Goal: Navigation & Orientation: Find specific page/section

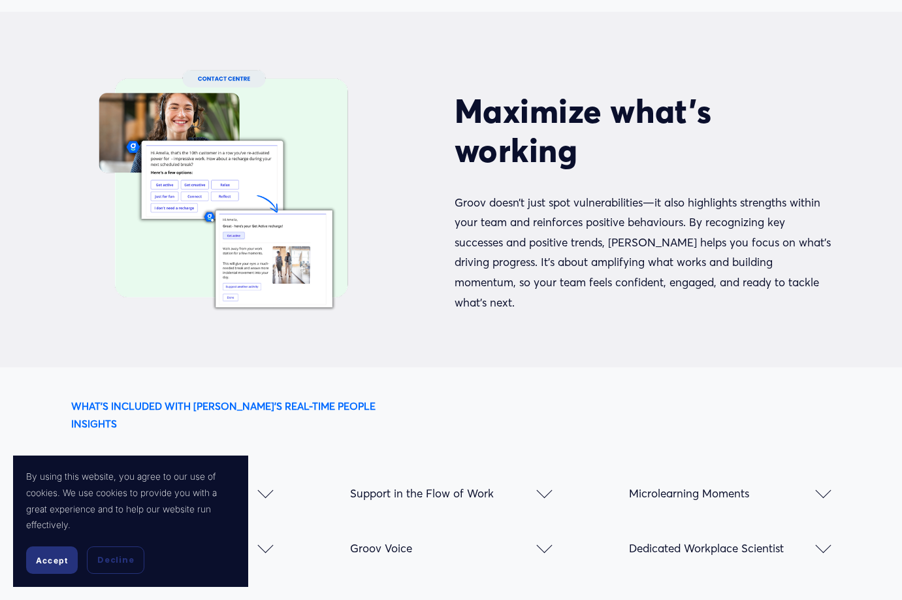
scroll to position [1764, 0]
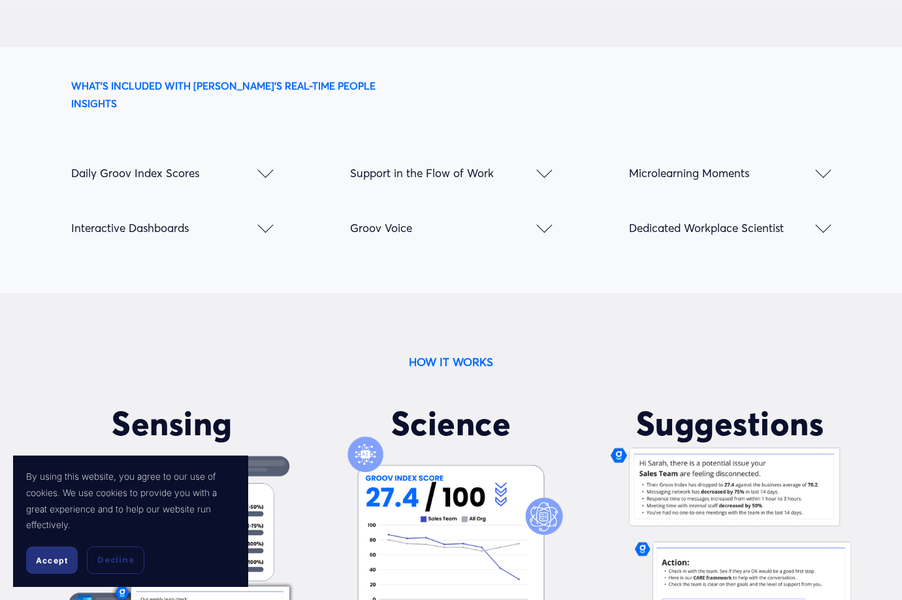
click at [46, 562] on span "Accept" at bounding box center [52, 560] width 32 height 10
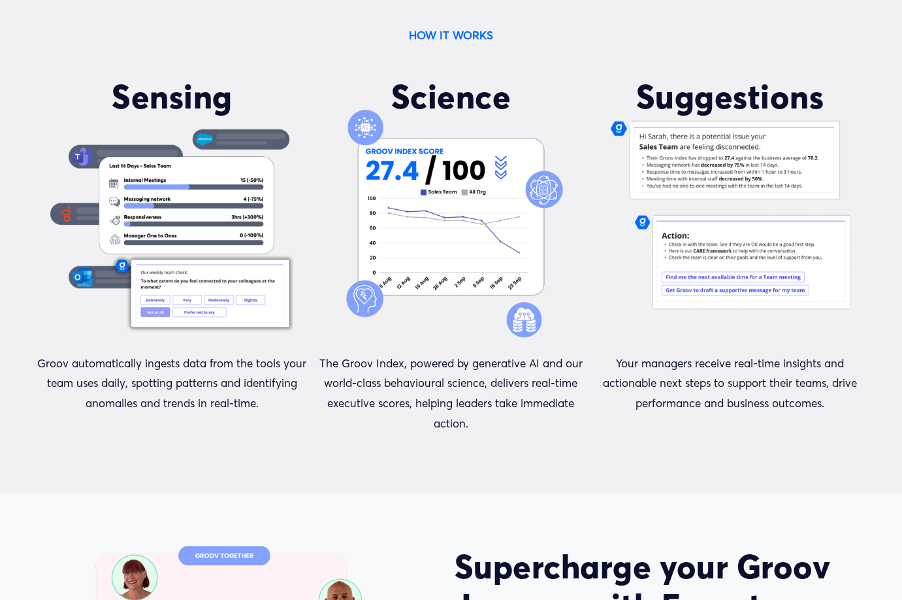
scroll to position [2108, 0]
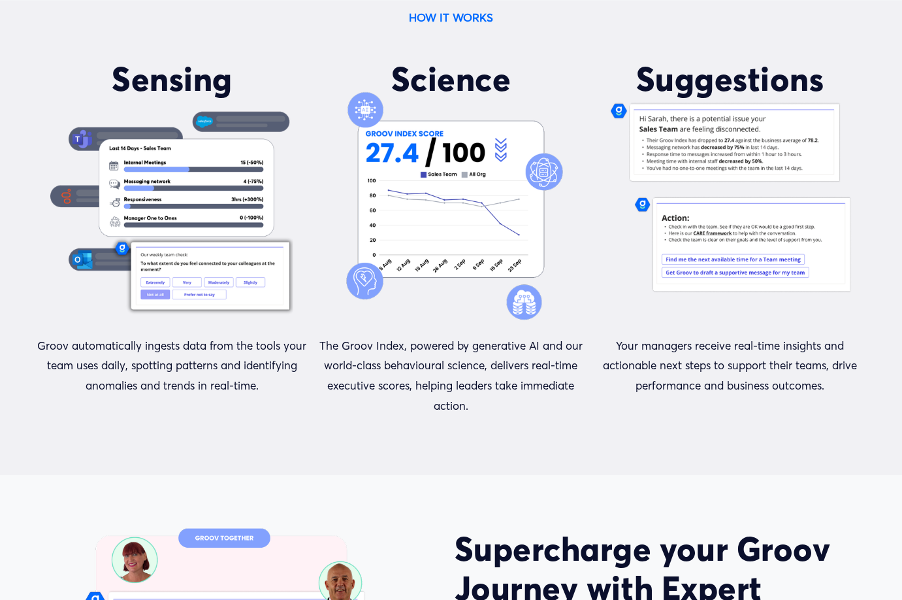
click at [80, 39] on div "HOW IT WORKS Sensing Groov automatically ingests data from the tools your team …" at bounding box center [451, 212] width 902 height 408
click at [75, 33] on div "HOW IT WORKS Sensing Groov automatically ingests data from the tools your team …" at bounding box center [451, 212] width 902 height 408
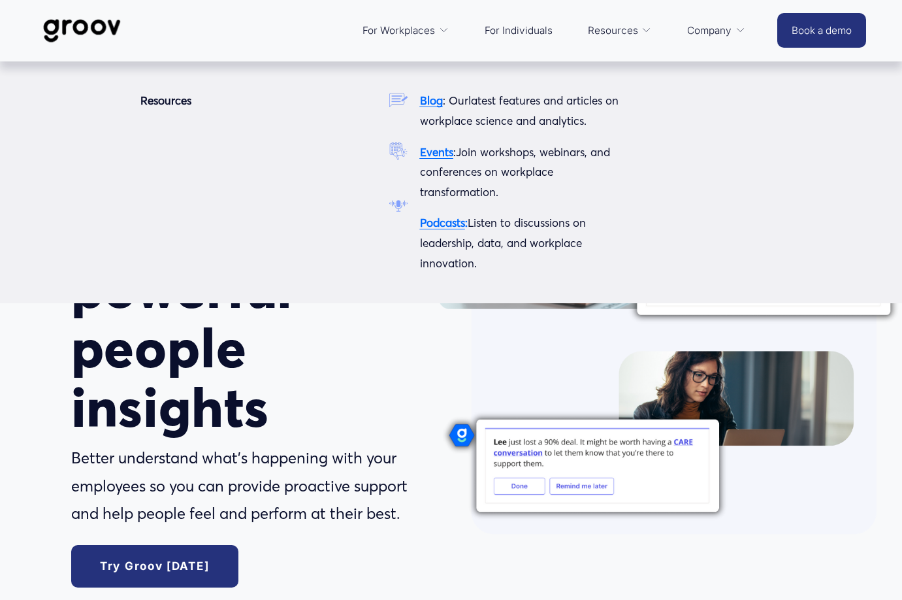
scroll to position [0, 0]
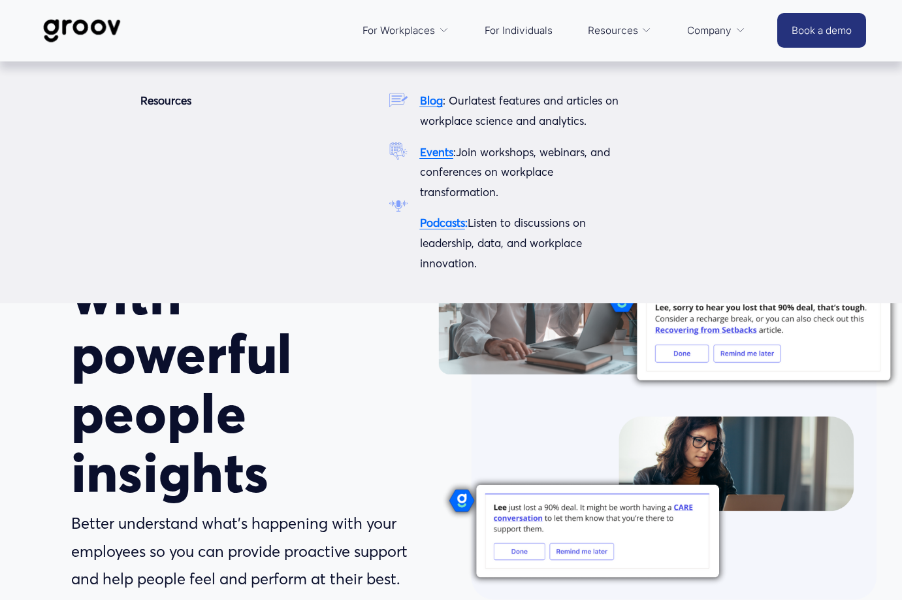
click at [428, 107] on strong "Blog" at bounding box center [431, 100] width 23 height 14
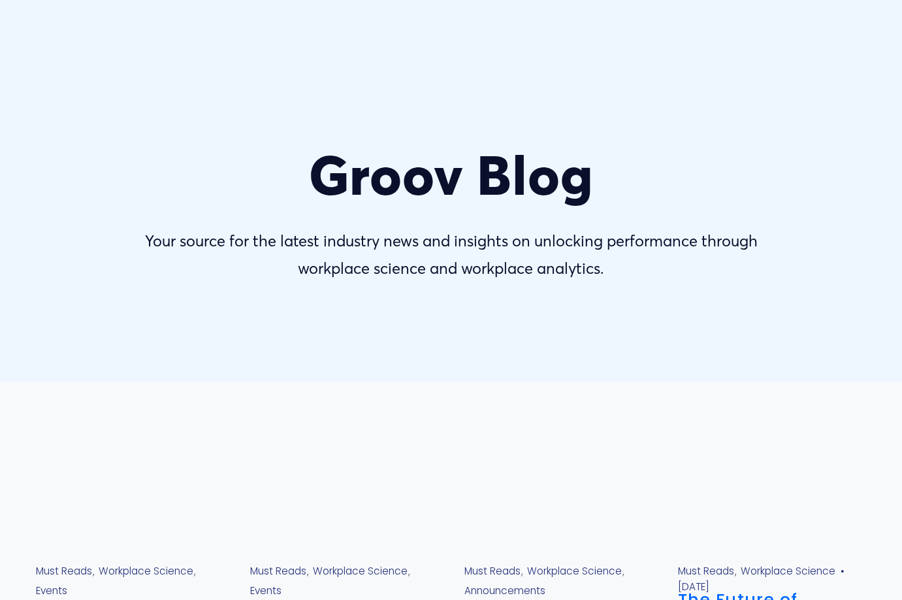
scroll to position [261, 0]
